Goal: Browse casually

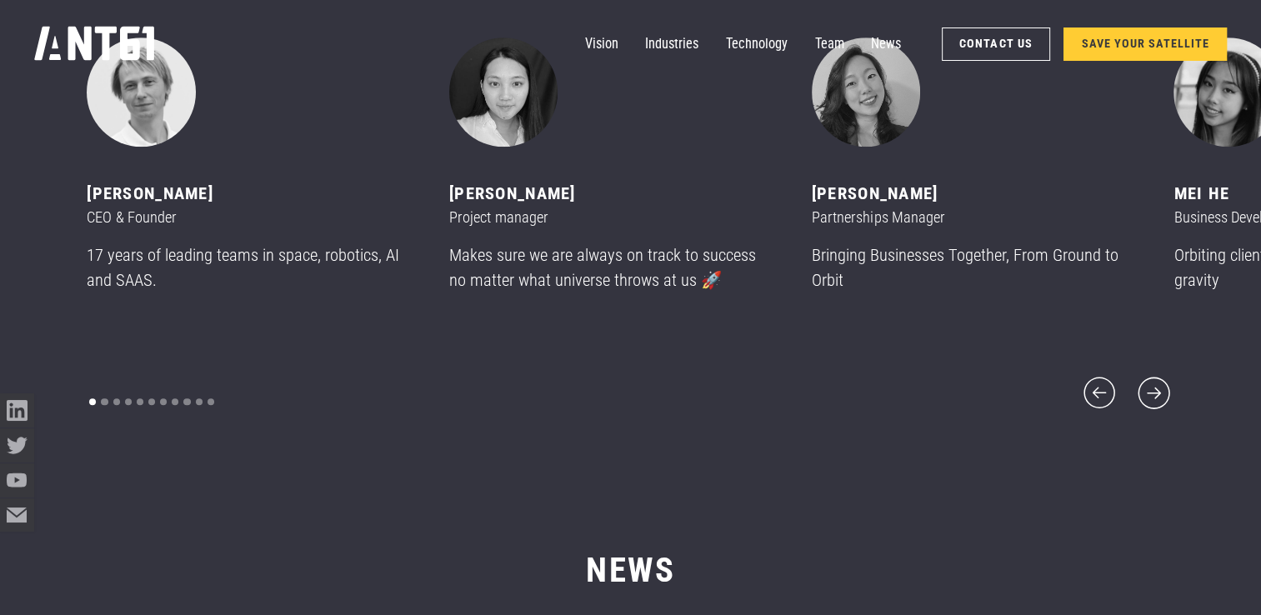
scroll to position [7415, 0]
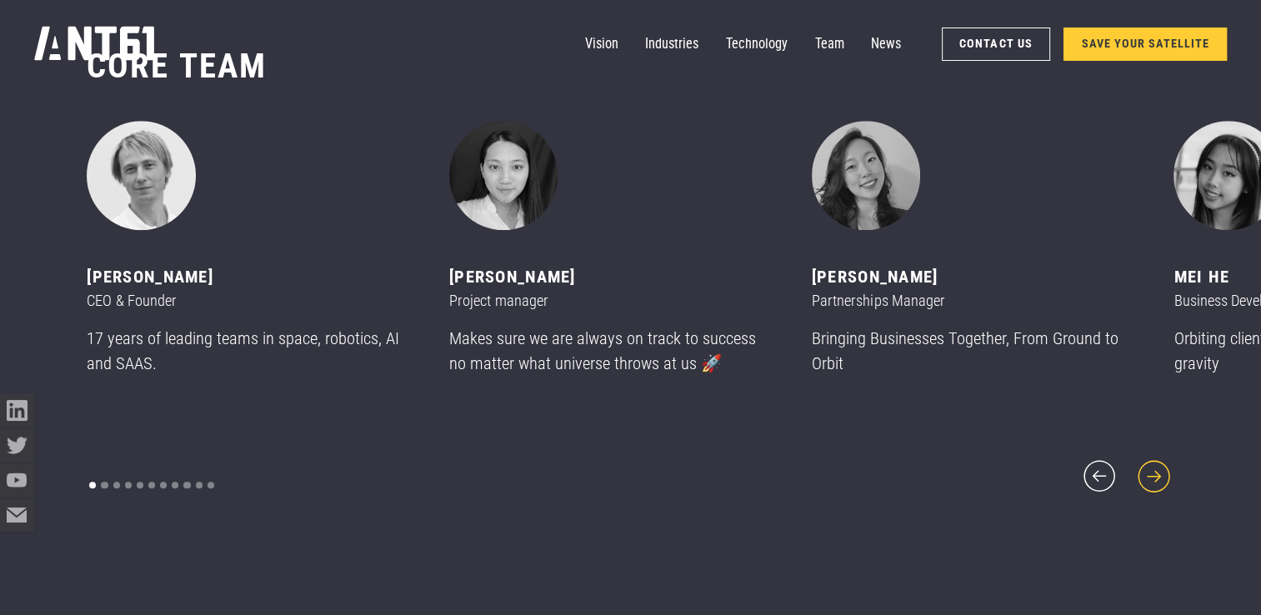
click at [1153, 468] on icon "next slide" at bounding box center [1153, 477] width 32 height 32
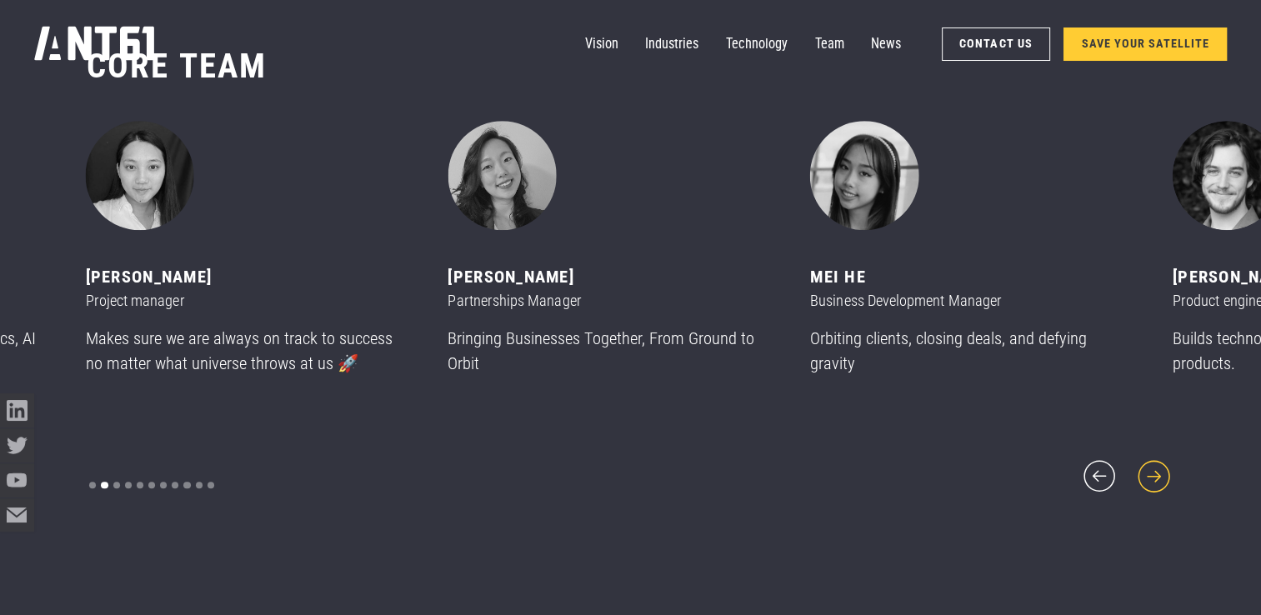
click at [1153, 468] on icon "next slide" at bounding box center [1153, 477] width 32 height 32
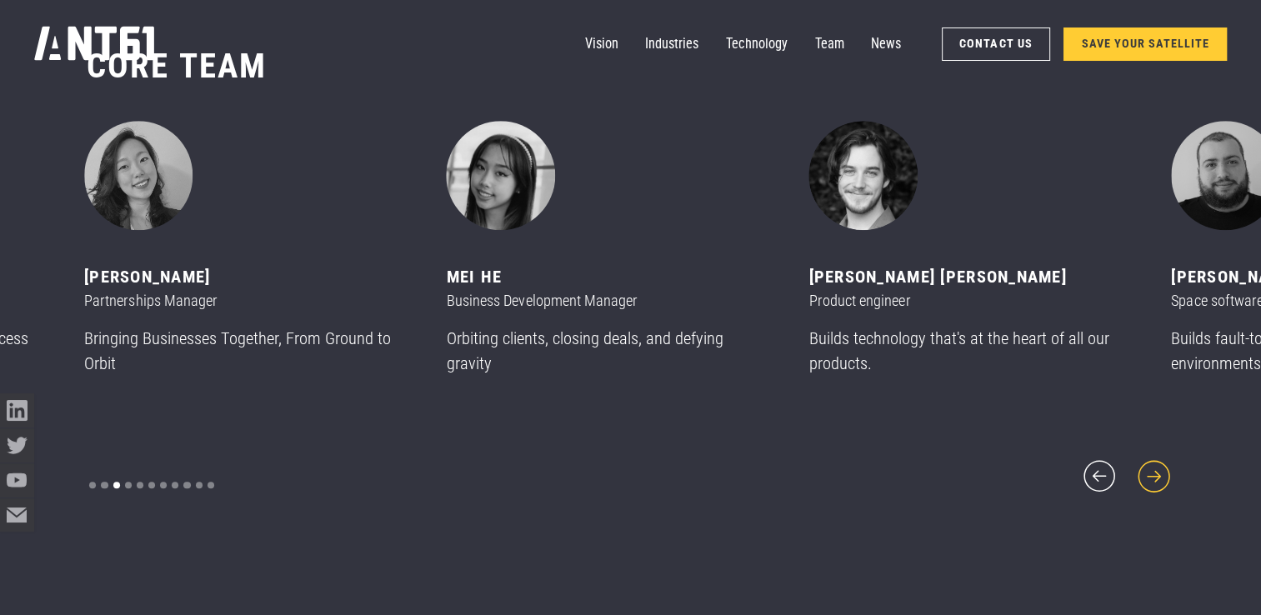
click at [1153, 468] on icon "next slide" at bounding box center [1153, 477] width 32 height 32
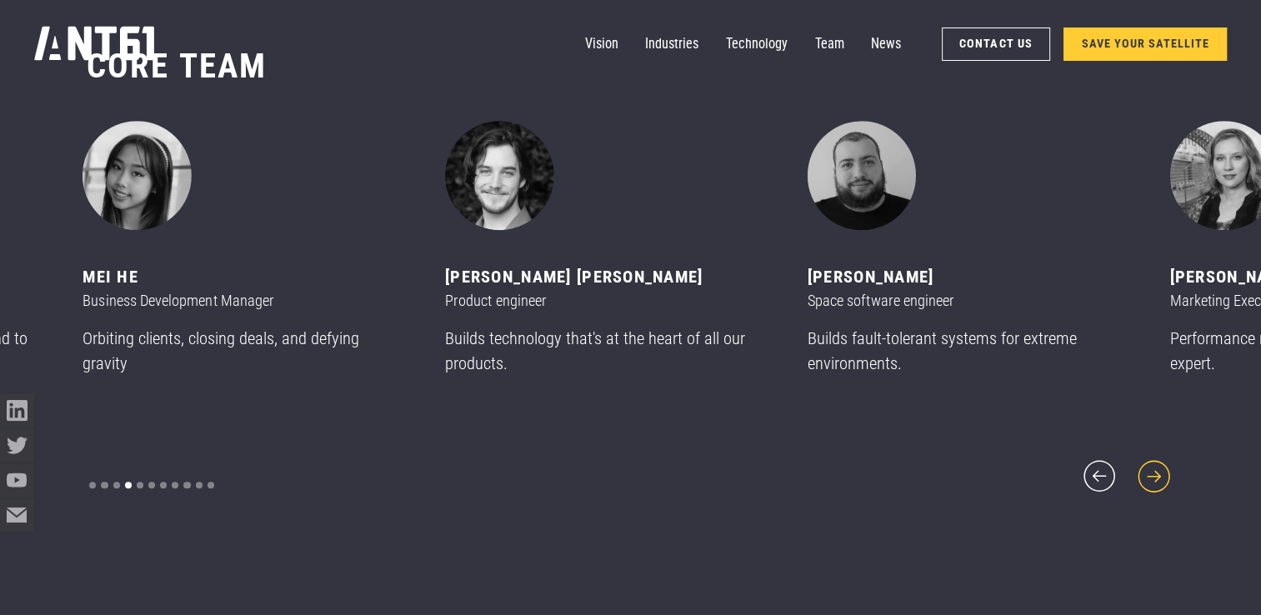
click at [1153, 468] on icon "next slide" at bounding box center [1153, 477] width 32 height 32
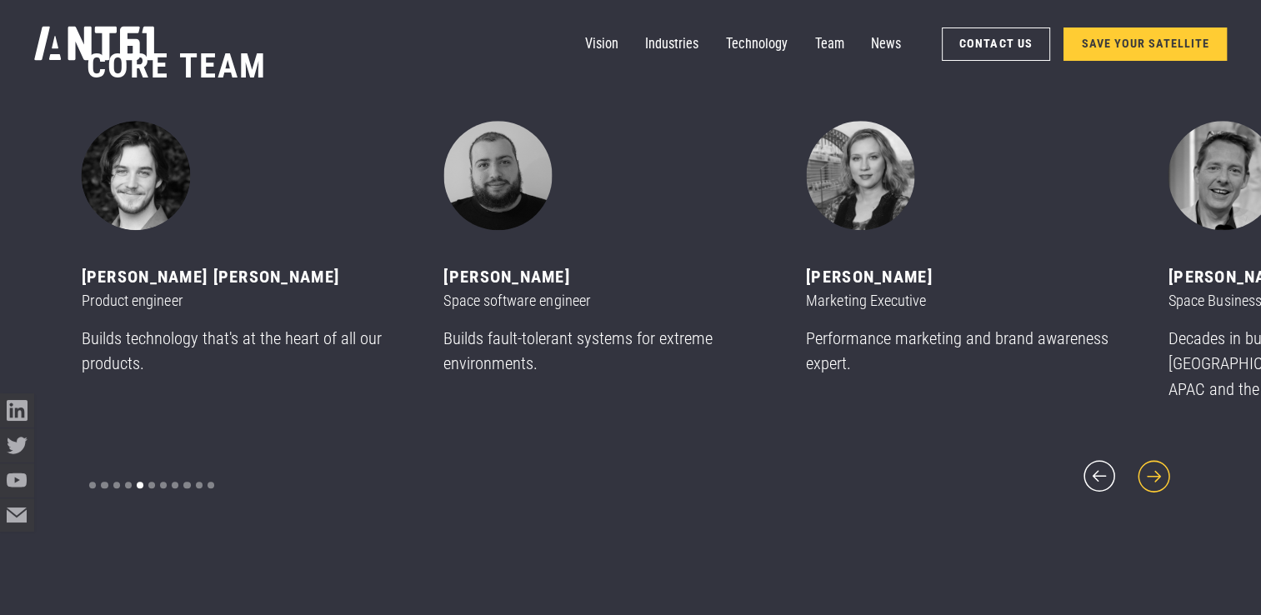
click at [1153, 468] on icon "next slide" at bounding box center [1153, 477] width 32 height 32
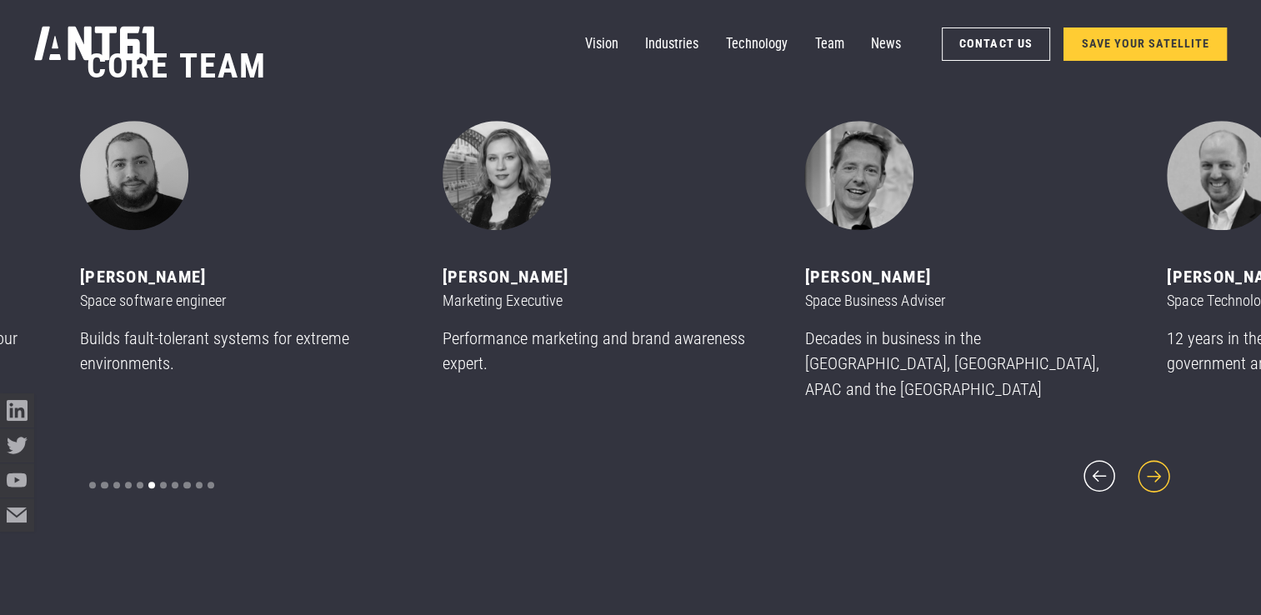
click at [1153, 468] on icon "next slide" at bounding box center [1153, 477] width 32 height 32
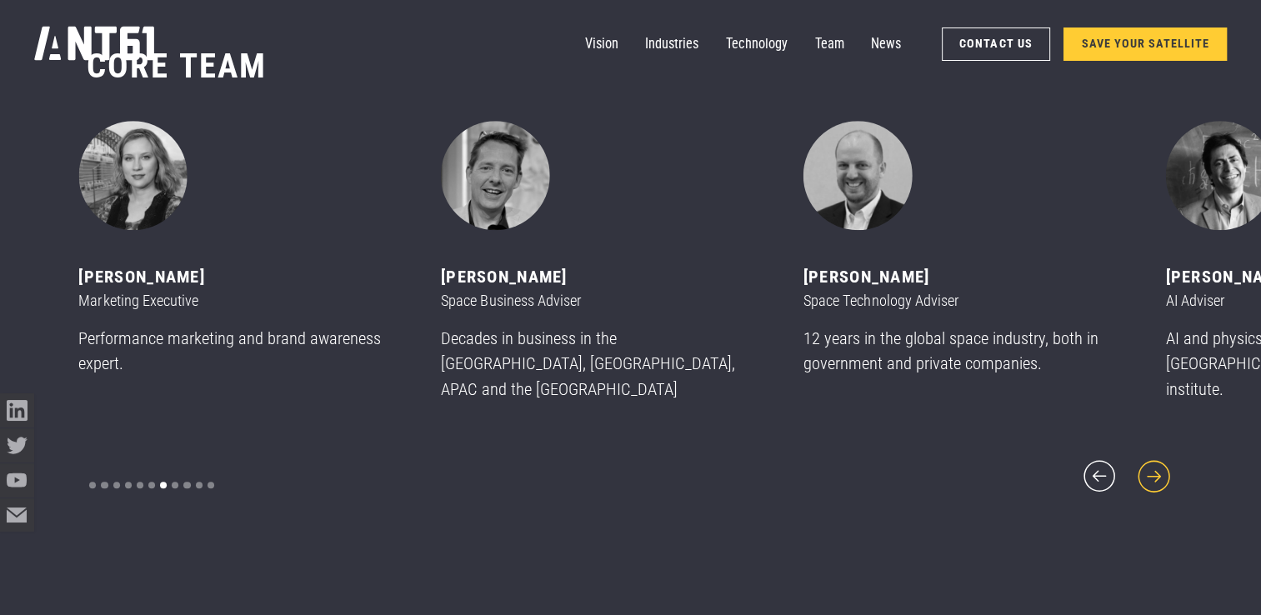
click at [1153, 468] on icon "next slide" at bounding box center [1153, 477] width 32 height 32
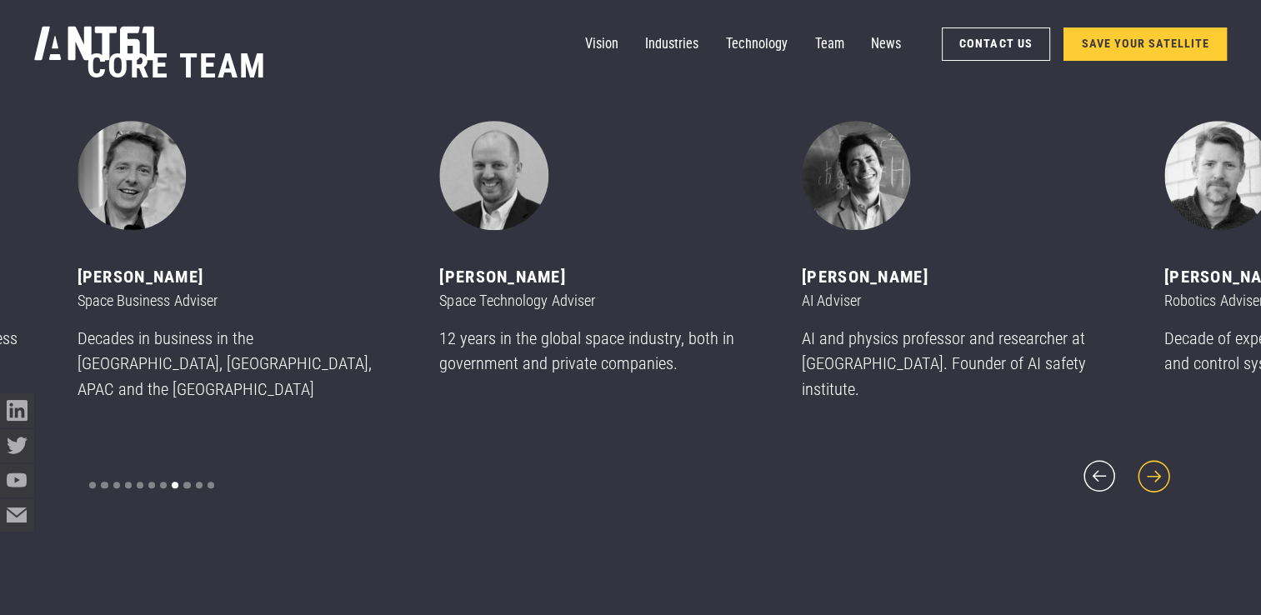
click at [1153, 468] on icon "next slide" at bounding box center [1153, 477] width 32 height 32
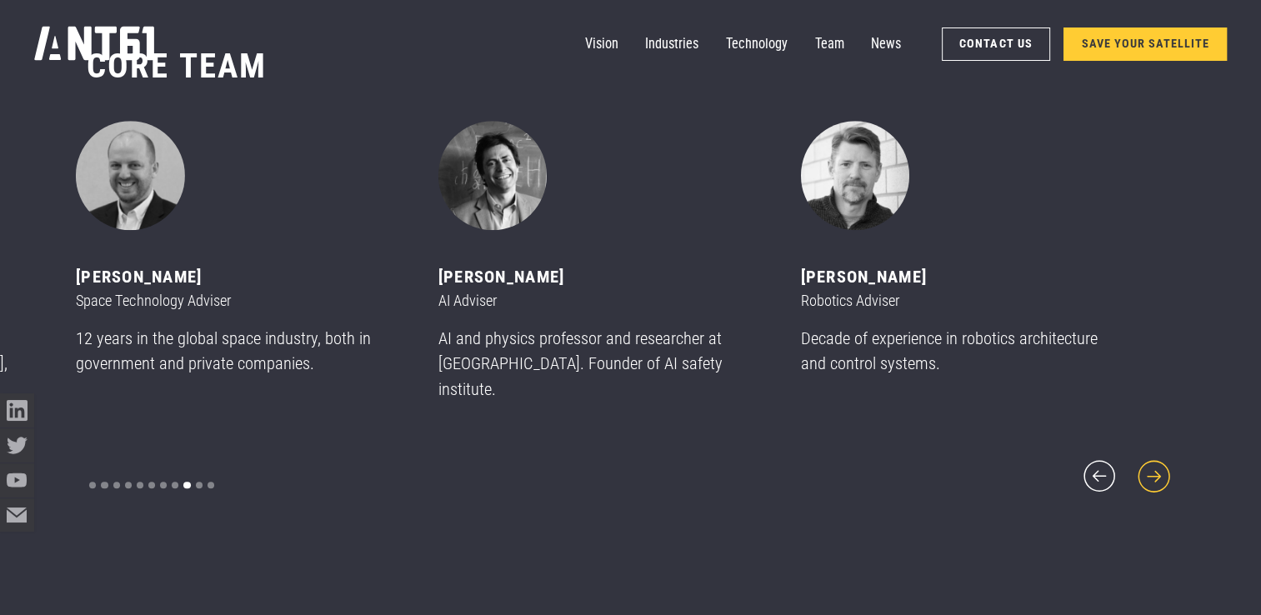
click at [1153, 468] on icon "next slide" at bounding box center [1153, 477] width 32 height 32
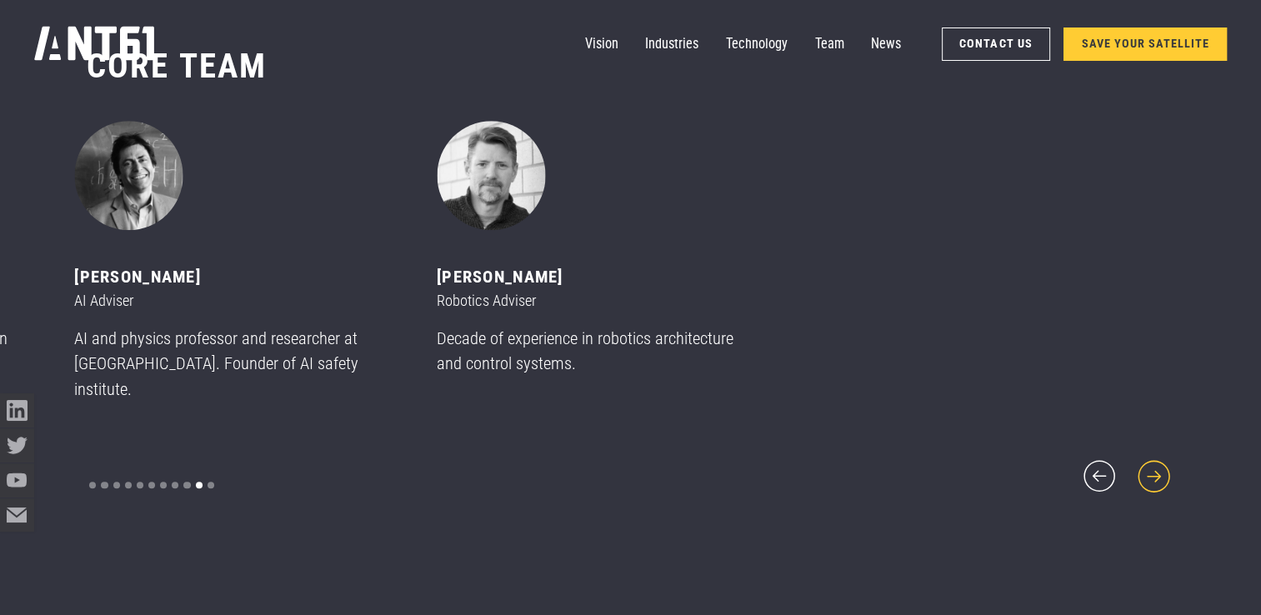
click at [1153, 468] on icon "next slide" at bounding box center [1153, 477] width 32 height 32
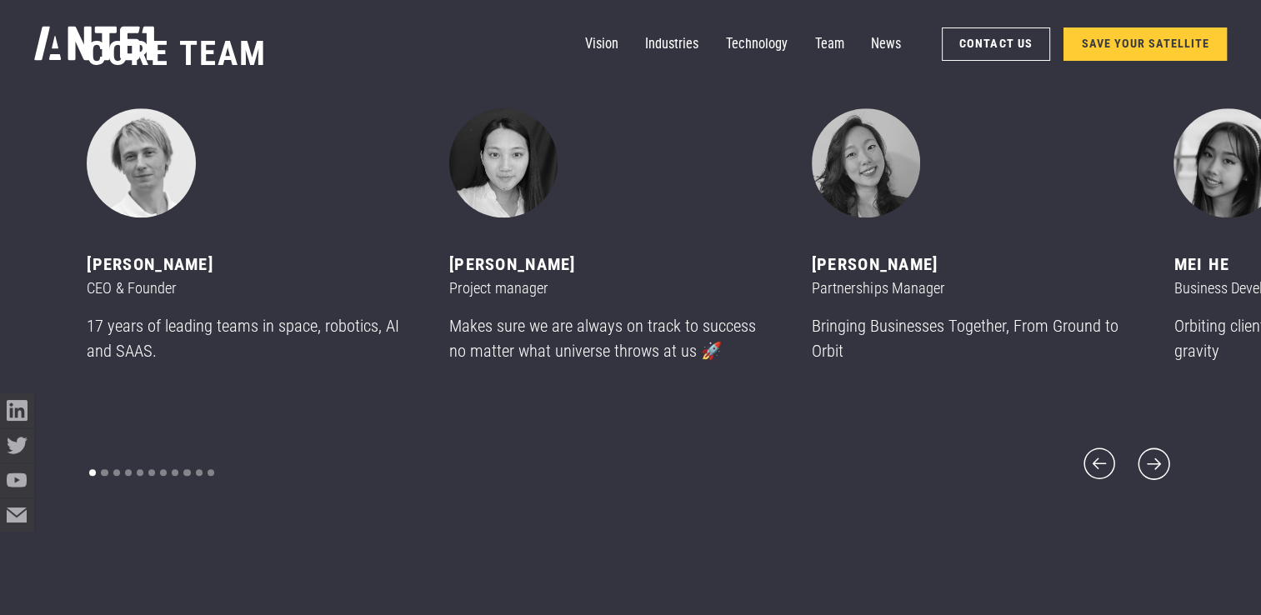
scroll to position [7415, 0]
